Goal: Task Accomplishment & Management: Manage account settings

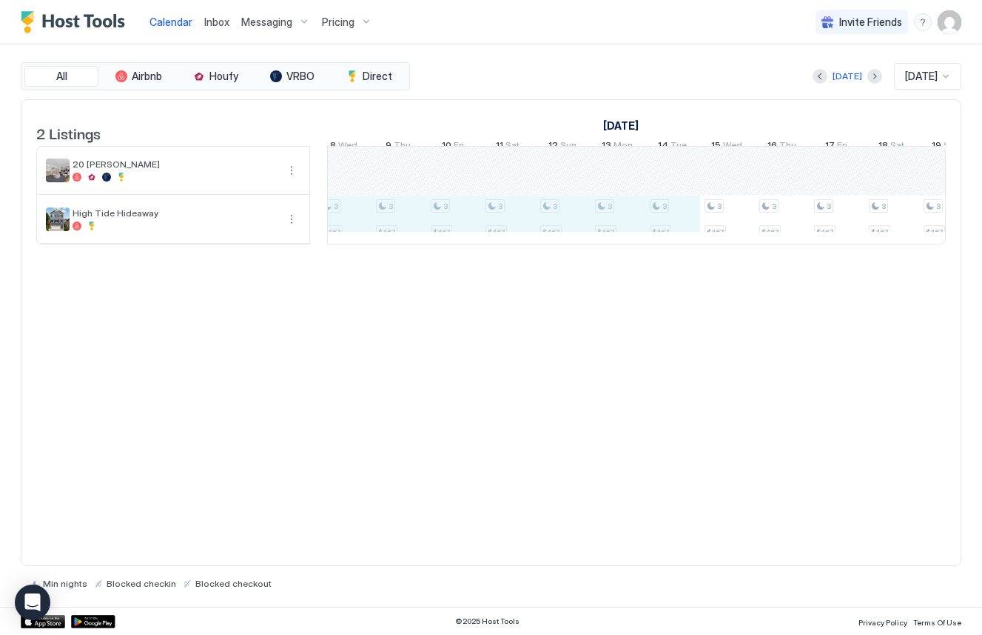
drag, startPoint x: 460, startPoint y: 229, endPoint x: 653, endPoint y: 238, distance: 193.4
click at [653, 238] on div "3 $467 3 $467 3 $467 3 $467 3 $467 3 $467 3 $467 3 $467 3 $467 3 $467 3 $467 3 …" at bounding box center [399, 195] width 2794 height 97
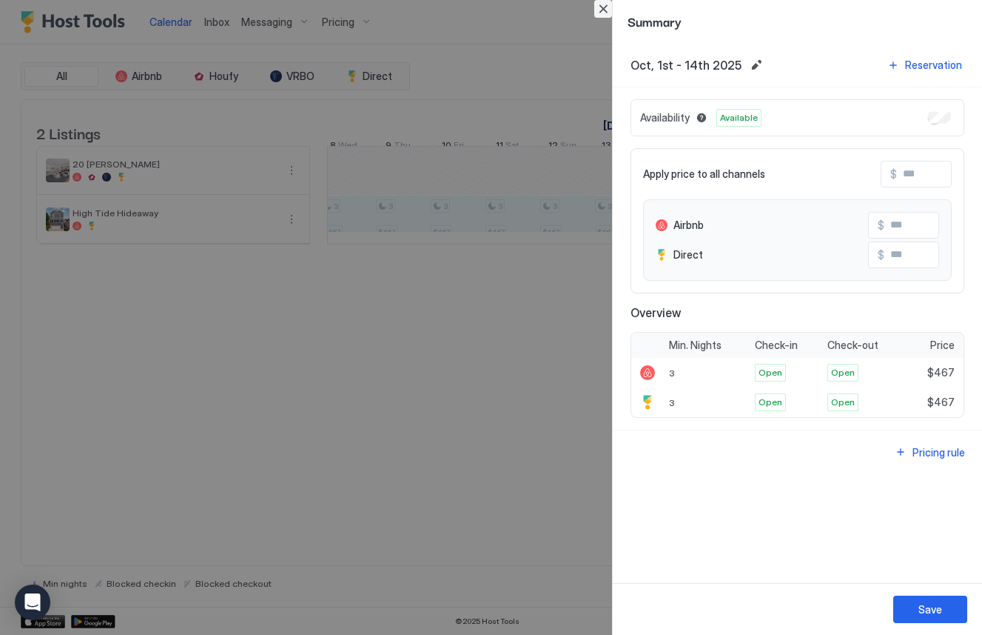
click at [607, 12] on button "Close" at bounding box center [604, 9] width 18 height 18
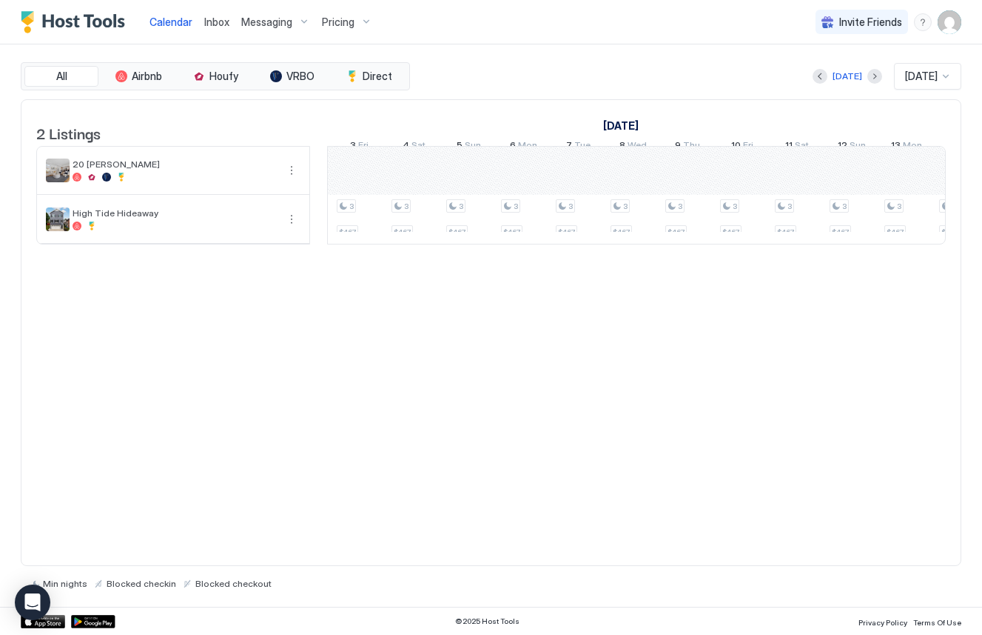
scroll to position [0, 928]
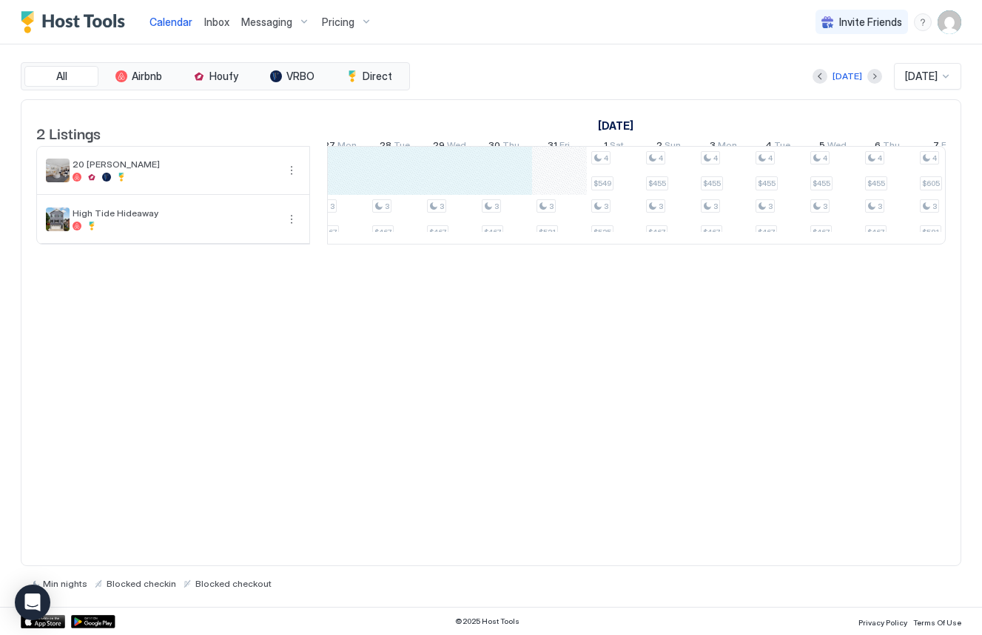
drag, startPoint x: 521, startPoint y: 178, endPoint x: 516, endPoint y: 192, distance: 14.3
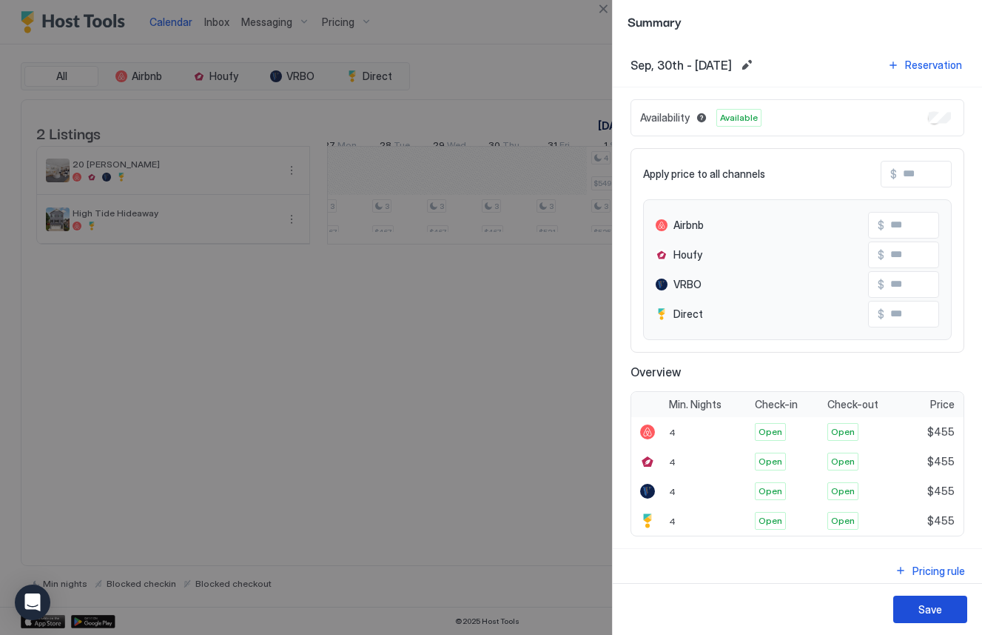
click at [922, 603] on div "Save" at bounding box center [931, 609] width 24 height 16
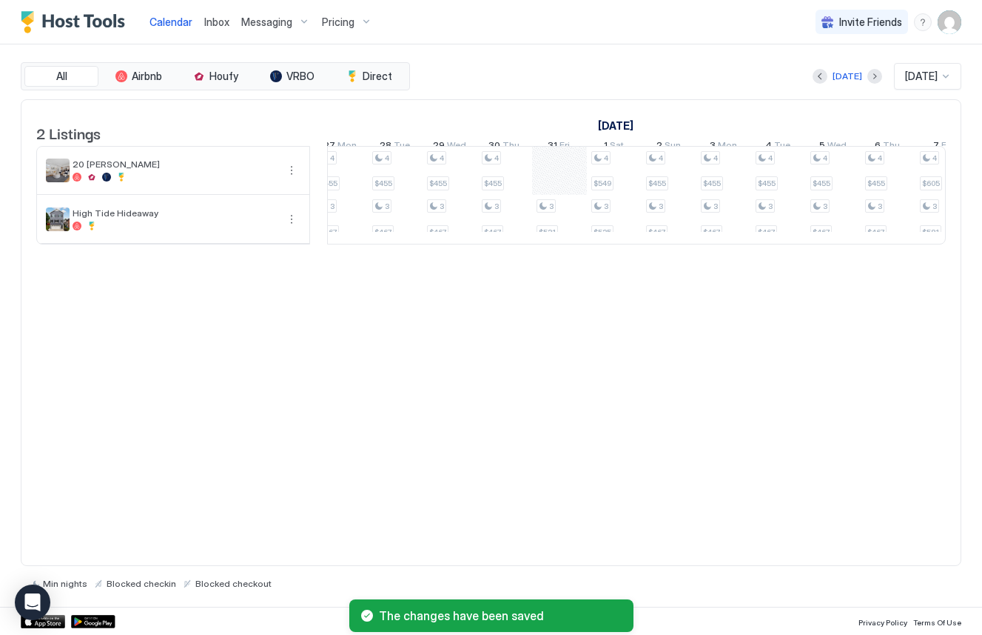
click at [469, 489] on div "2 Listings October 2025 November 2025 December 2025 24 Fri 25 Sat 26 Sun 27 Mon…" at bounding box center [491, 332] width 941 height 467
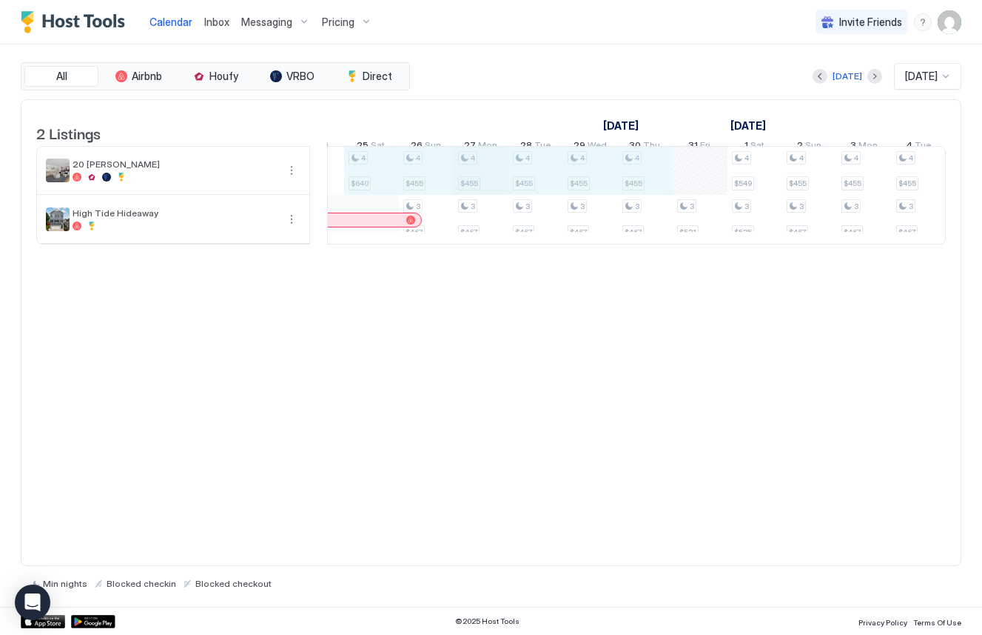
scroll to position [0, 1129]
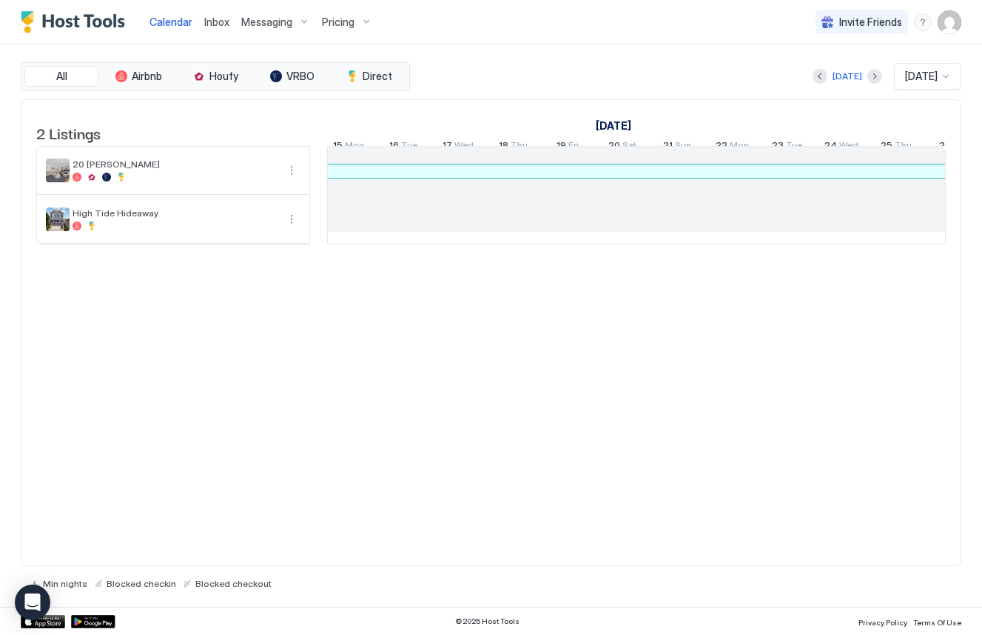
drag, startPoint x: 566, startPoint y: 190, endPoint x: 380, endPoint y: 175, distance: 187.1
click at [462, 335] on div "2 Listings August 2025 September 2025 October 2025 25 Mon 26 Tue 27 Wed 28 Thu …" at bounding box center [491, 332] width 941 height 467
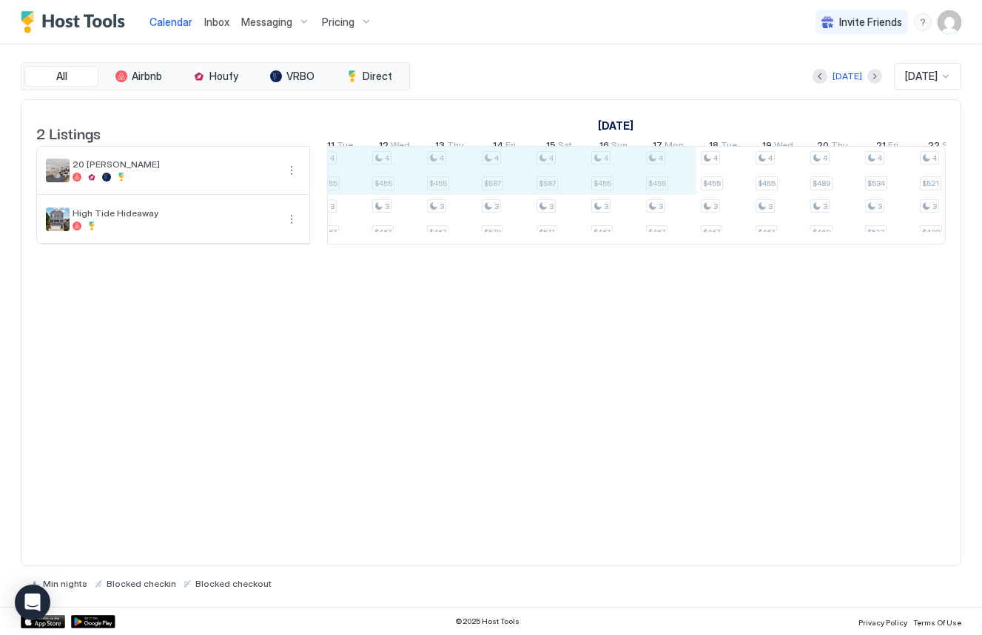
drag, startPoint x: 415, startPoint y: 175, endPoint x: 660, endPoint y: 178, distance: 245.1
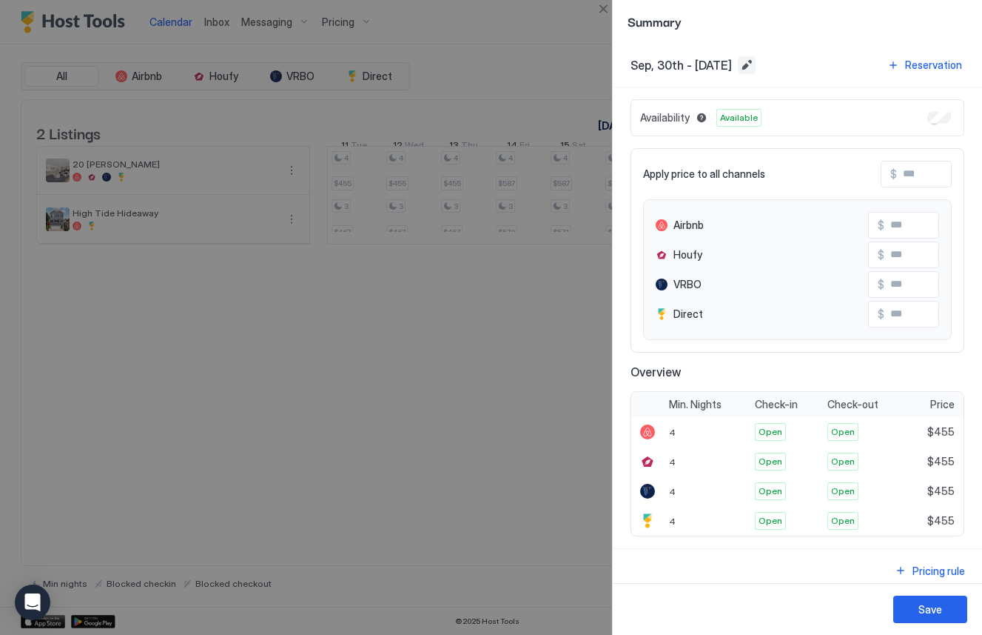
click at [756, 64] on button "Edit date range" at bounding box center [747, 65] width 18 height 18
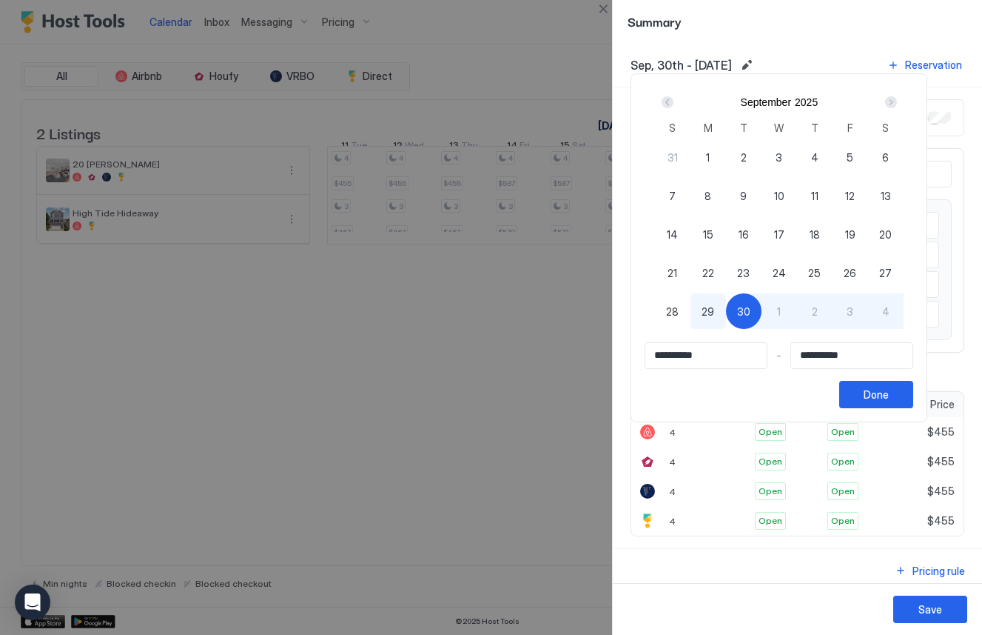
click at [754, 320] on div "30" at bounding box center [744, 311] width 36 height 36
click at [897, 100] on div "Next" at bounding box center [892, 102] width 12 height 12
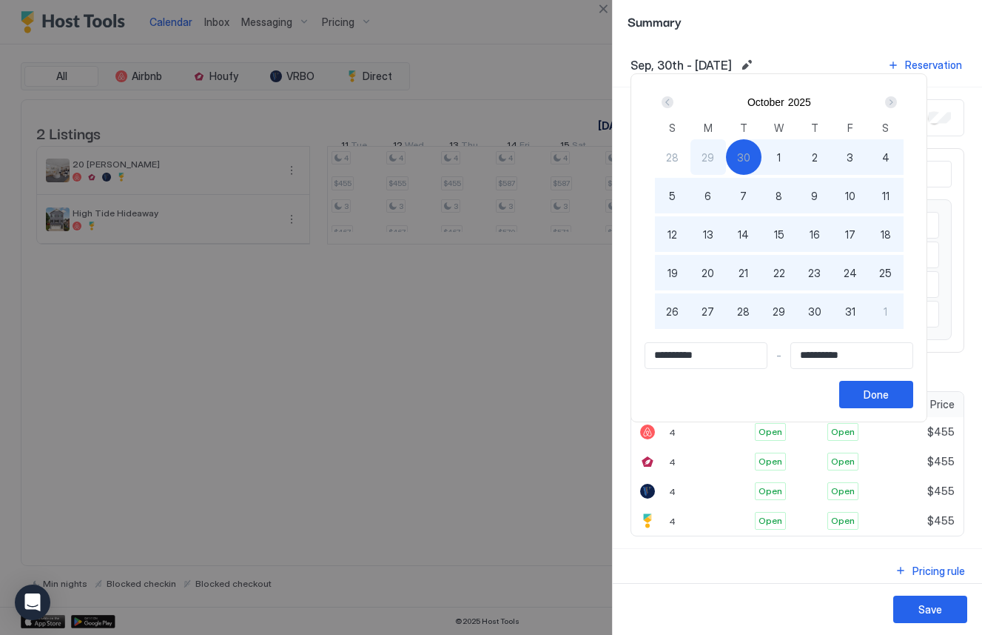
click at [822, 312] on span "30" at bounding box center [815, 312] width 13 height 16
type input "**********"
click at [880, 389] on div "Done" at bounding box center [876, 394] width 25 height 16
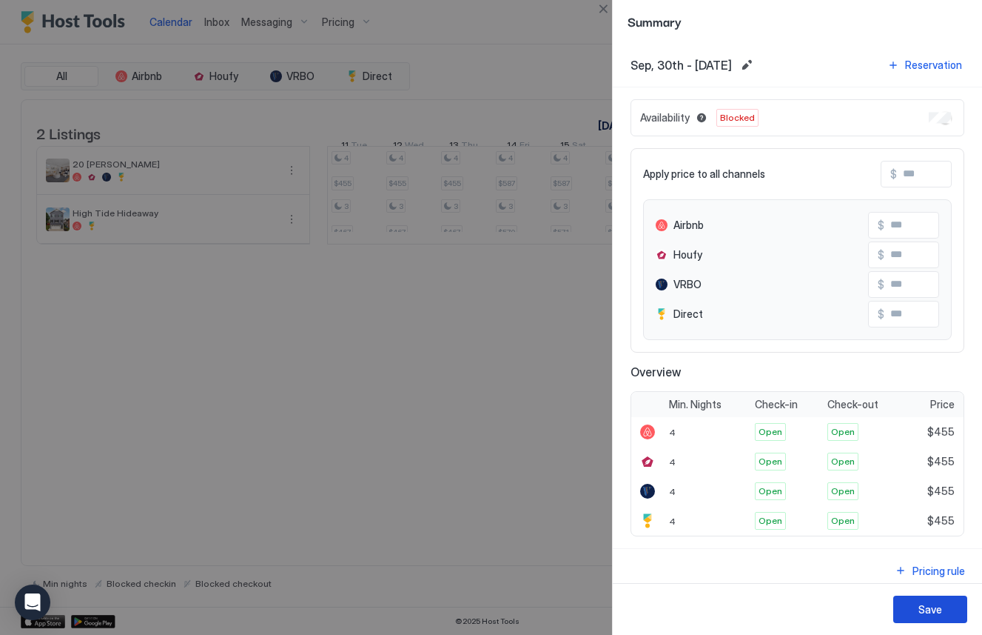
click at [913, 609] on button "Save" at bounding box center [931, 608] width 74 height 27
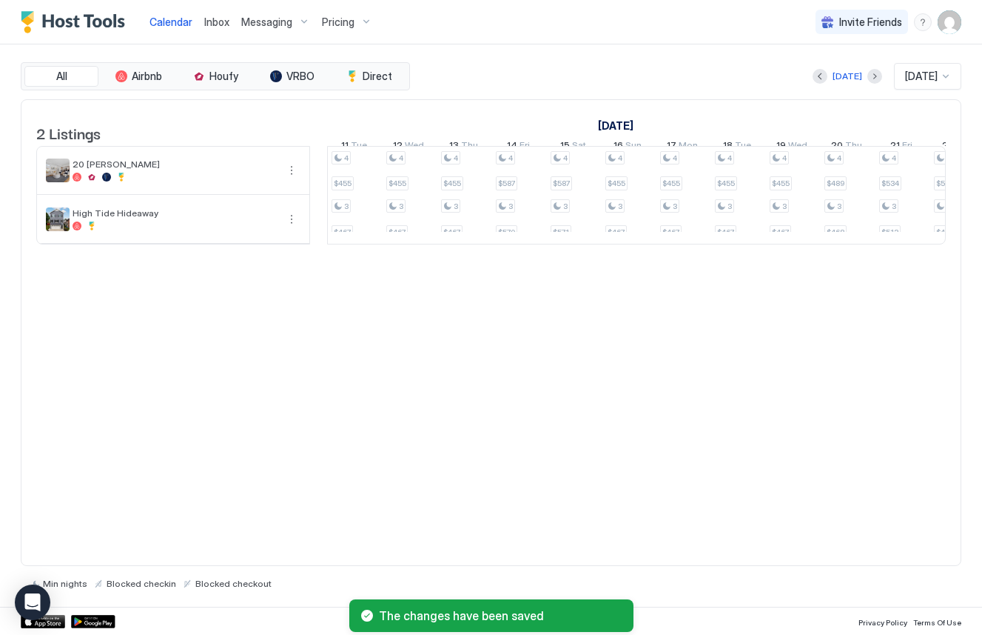
click at [579, 379] on div "2 Listings [DATE] [DATE] [DATE] 24 Fri 25 Sat 26 Sun 27 Mon 28 Tue 29 Wed 30 Th…" at bounding box center [491, 332] width 941 height 467
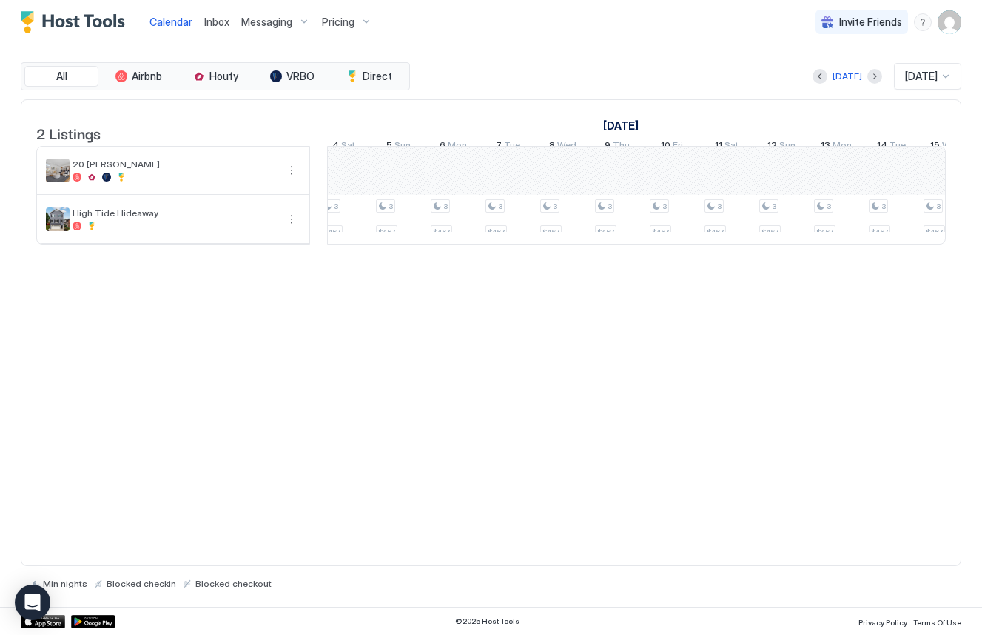
click at [580, 364] on div "2 Listings [DATE] [DATE] [DATE] 14 Sun 15 Mon 16 Tue 17 Wed 18 Thu 19 Fri 20 Sa…" at bounding box center [491, 332] width 941 height 467
click at [28, 601] on icon "Open Intercom Messenger" at bounding box center [32, 601] width 17 height 19
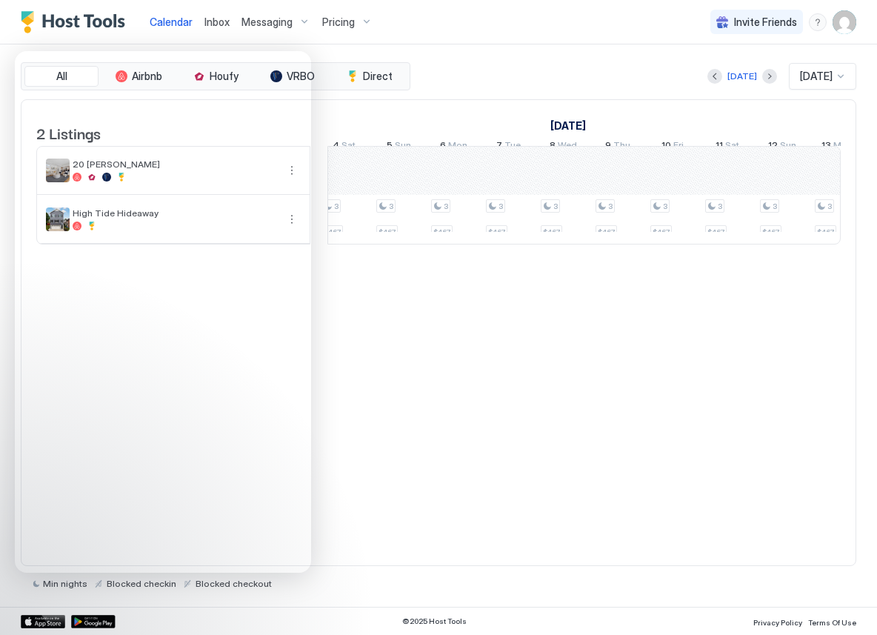
click at [744, 420] on div "2 Listings [DATE] [DATE] [DATE] 14 Sun 15 Mon 16 Tue 17 Wed 18 Thu 19 Fri 20 Sa…" at bounding box center [438, 332] width 835 height 467
